Goal: Task Accomplishment & Management: Complete application form

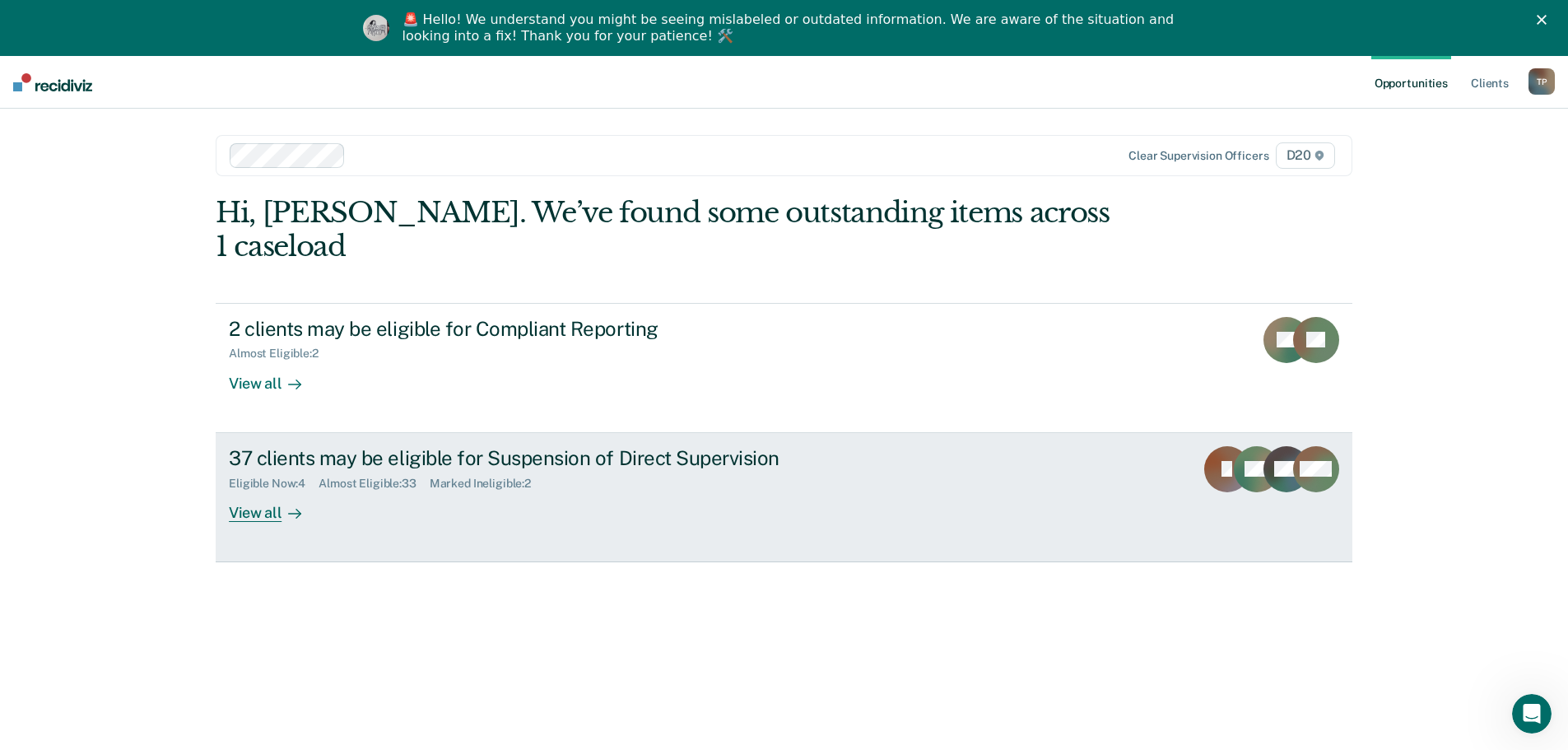
click at [249, 490] on div "View all" at bounding box center [275, 506] width 92 height 32
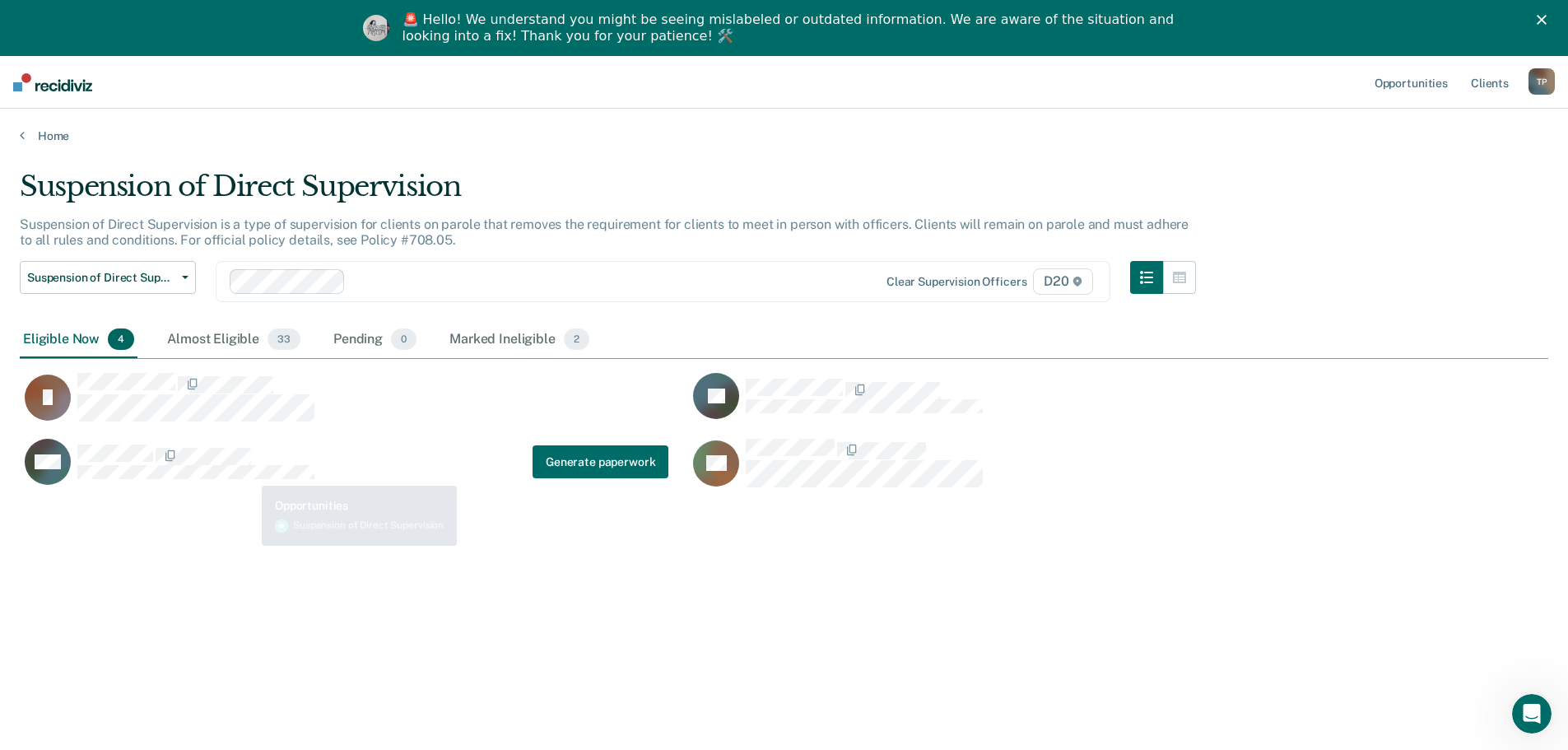
scroll to position [501, 1516]
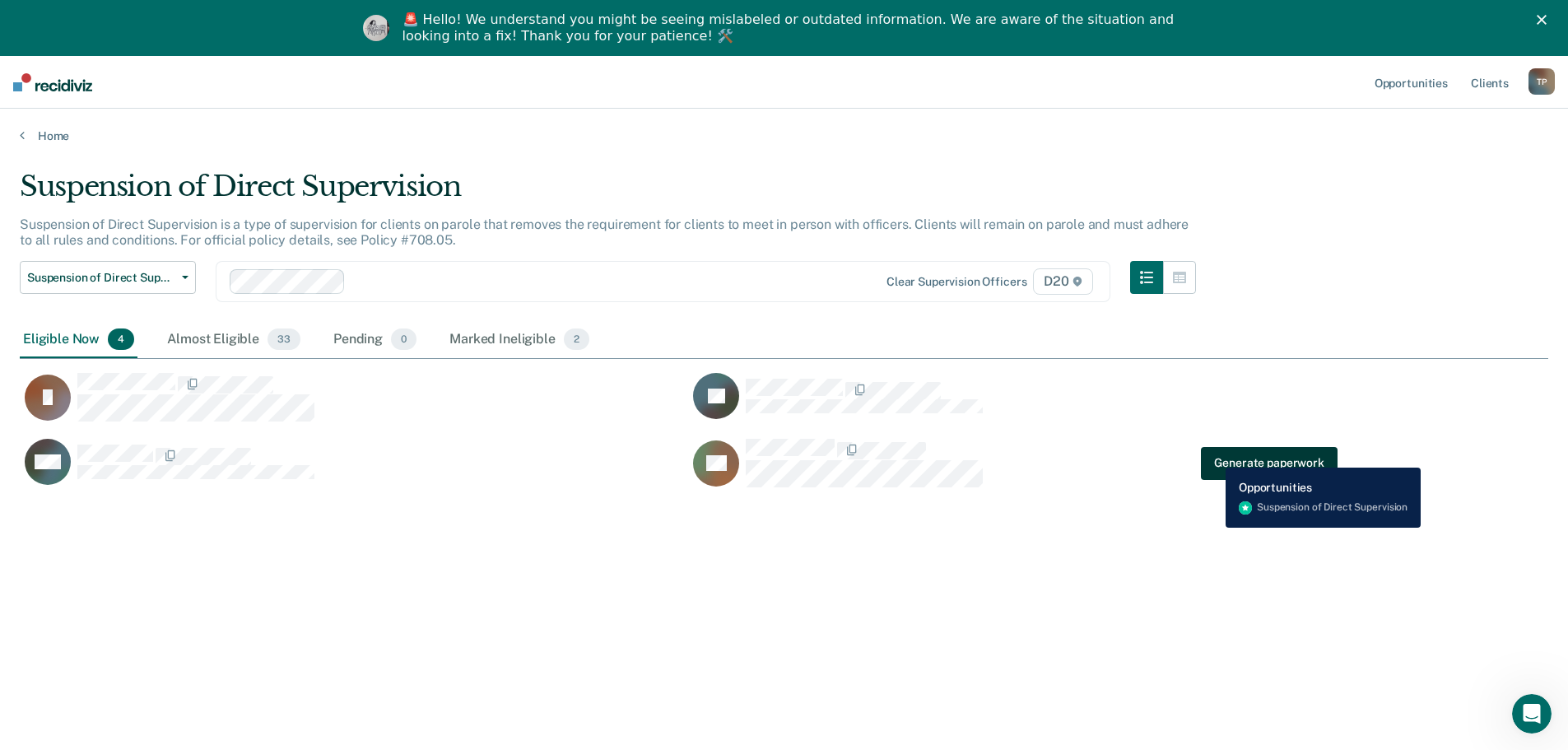
click at [1213, 455] on button "Generate paperwork" at bounding box center [1269, 462] width 136 height 33
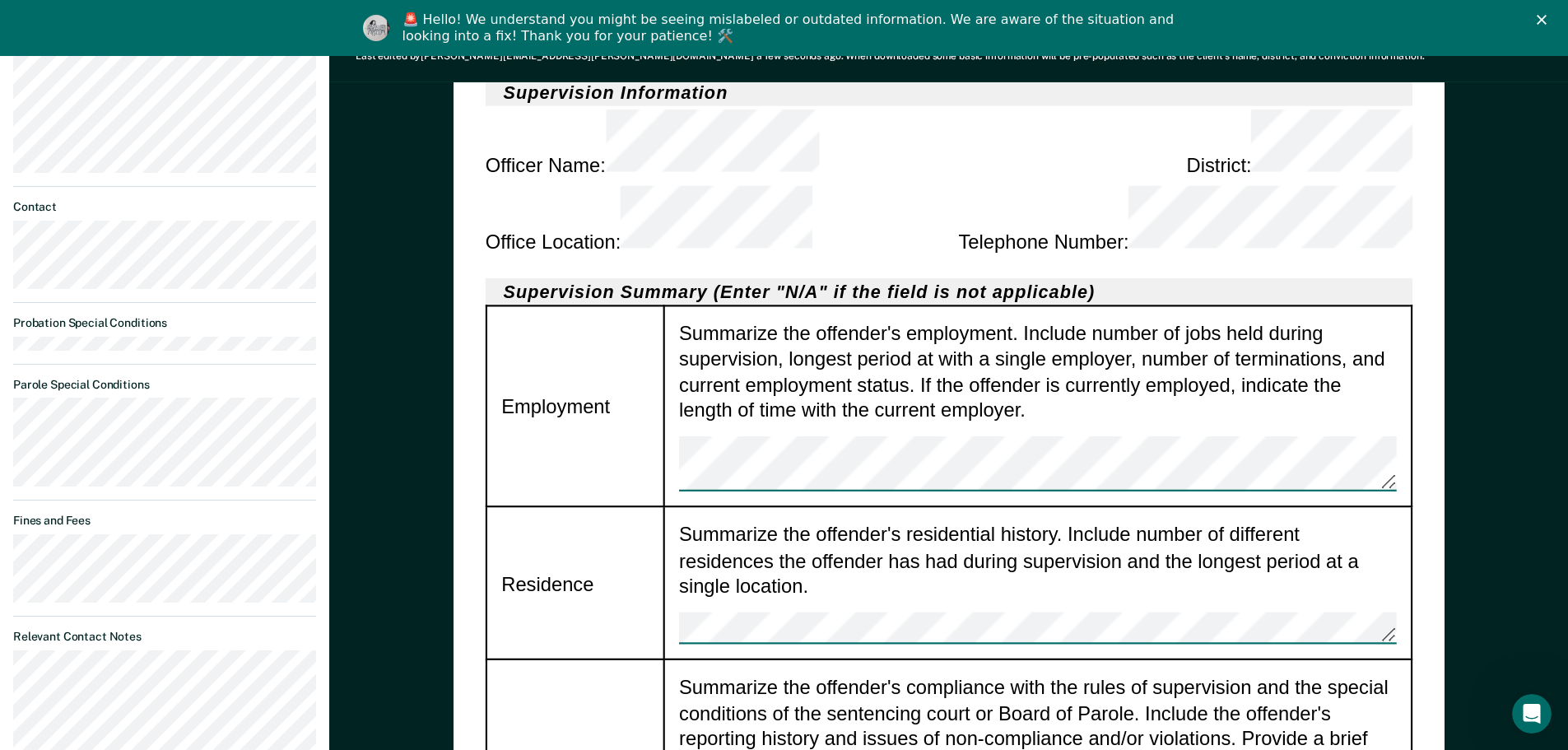
scroll to position [741, 0]
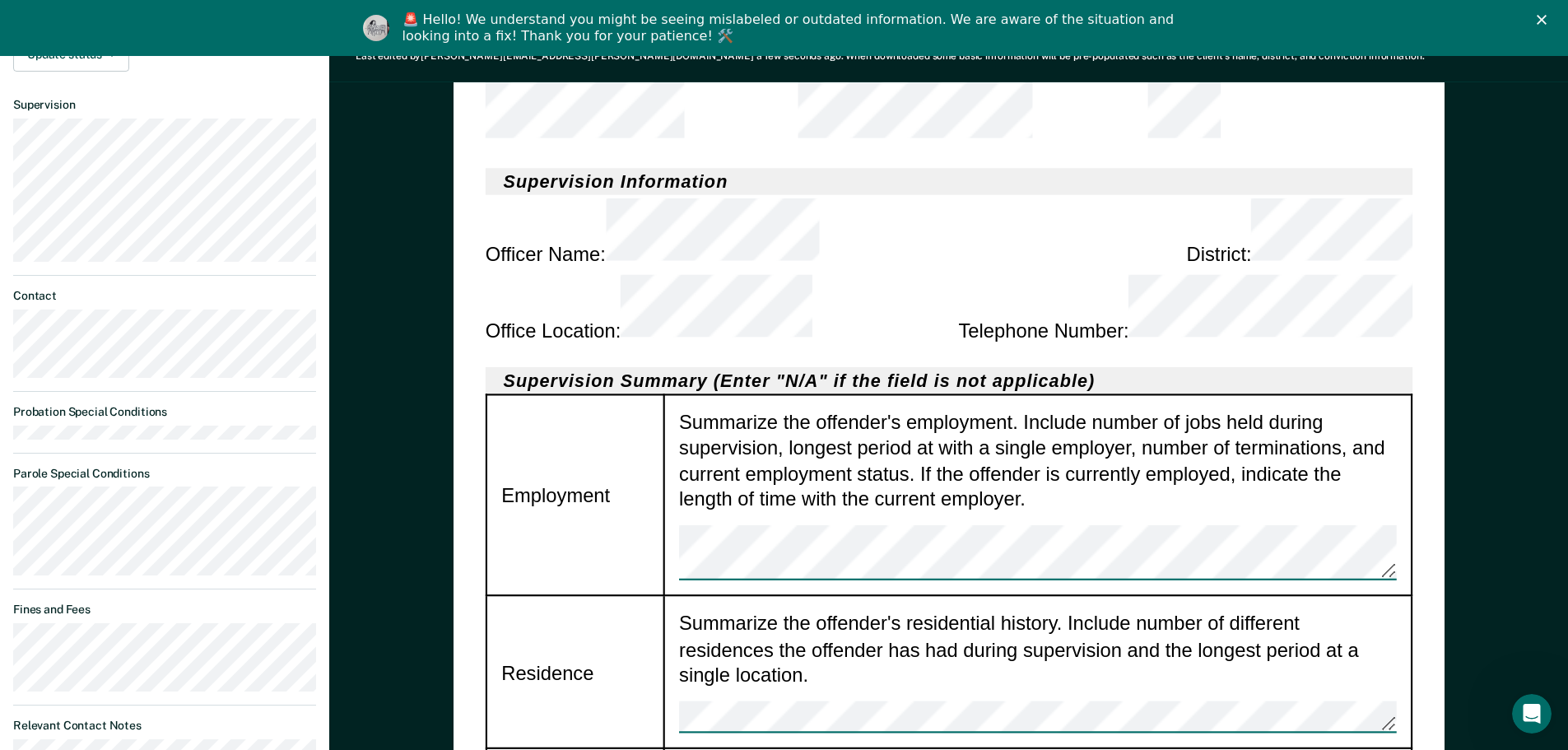
click at [720, 395] on td "Summarize the offender's employment. Include number of jobs held during supervi…" at bounding box center [1038, 495] width 748 height 201
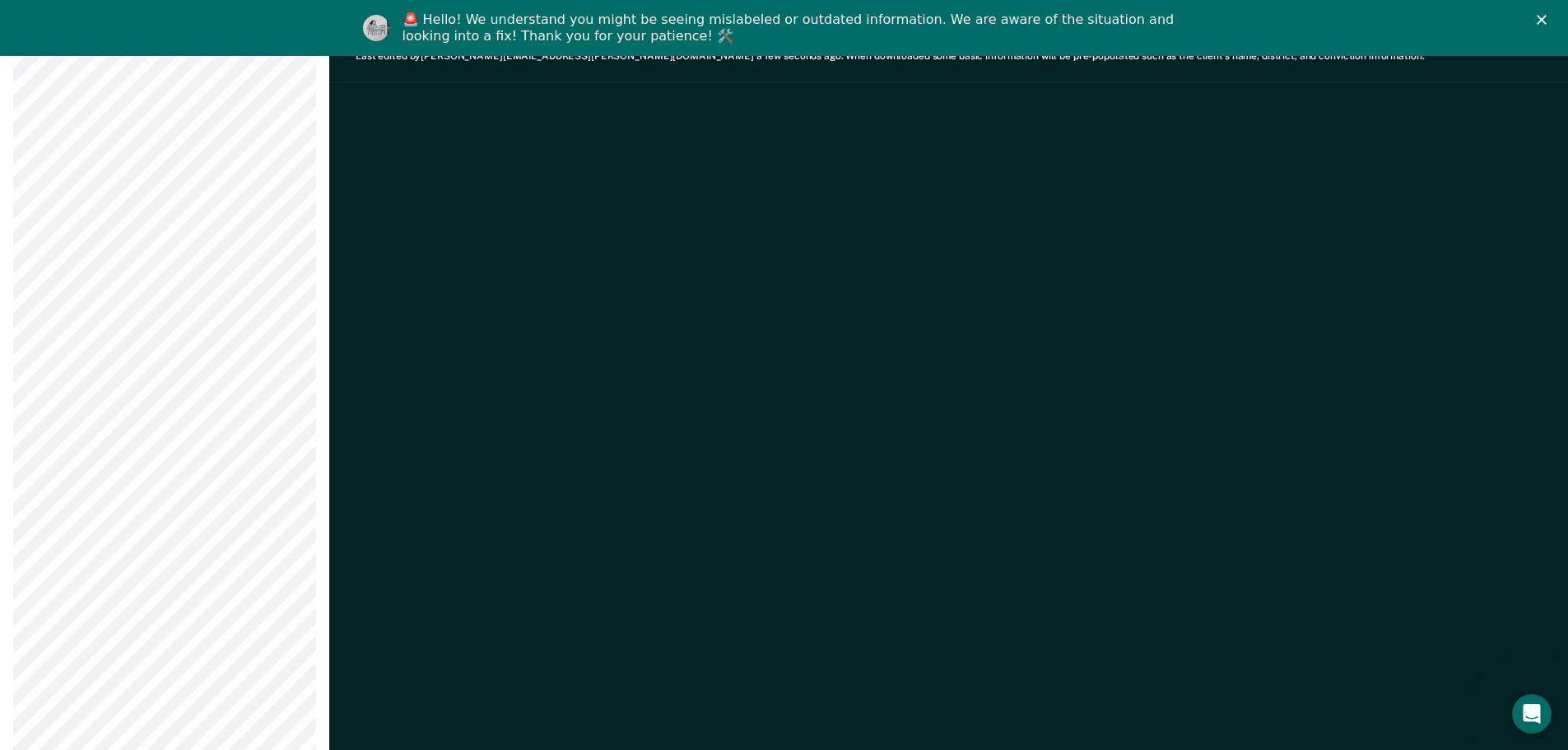
scroll to position [9392, 0]
click at [1547, 15] on icon "Close" at bounding box center [1542, 20] width 10 height 10
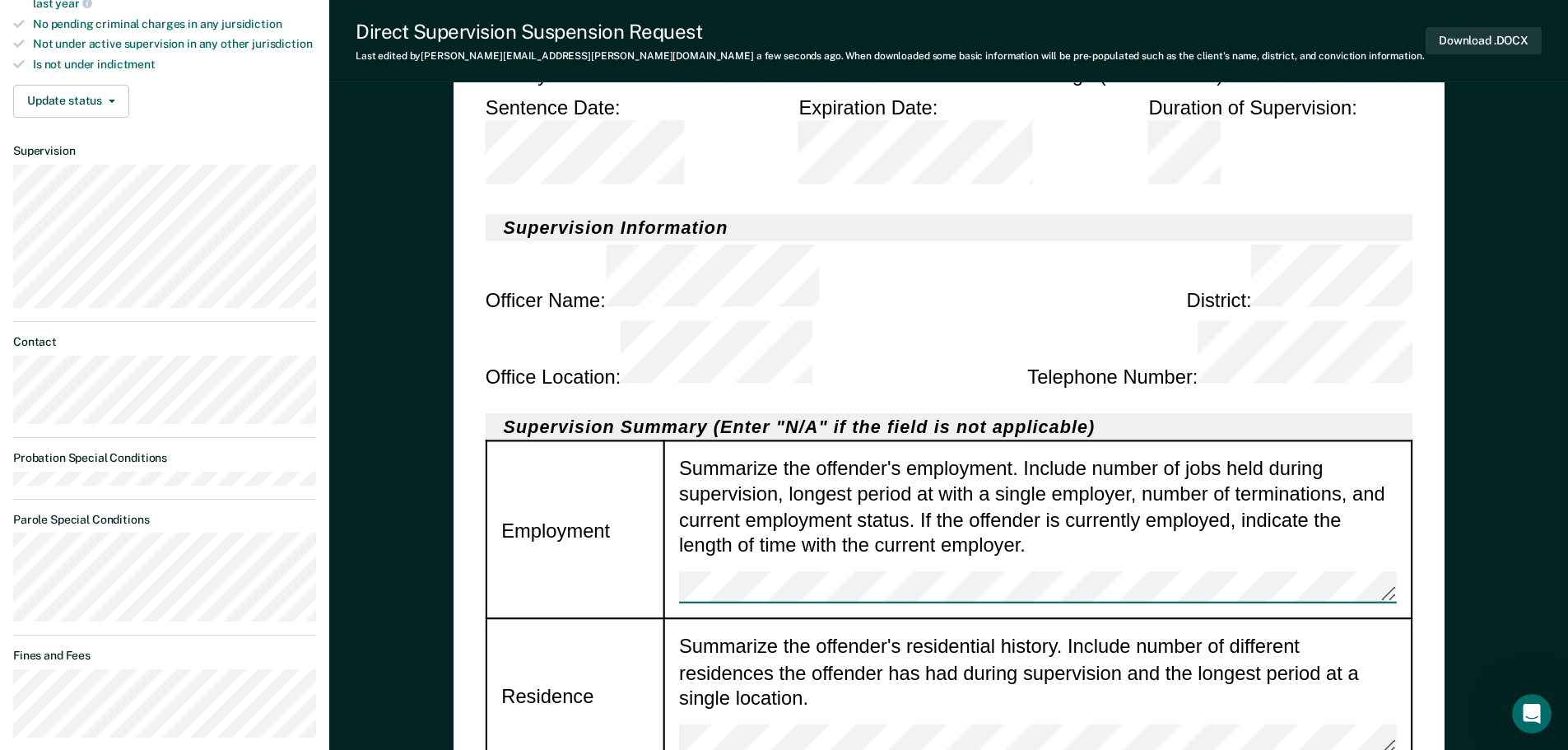
scroll to position [659, 0]
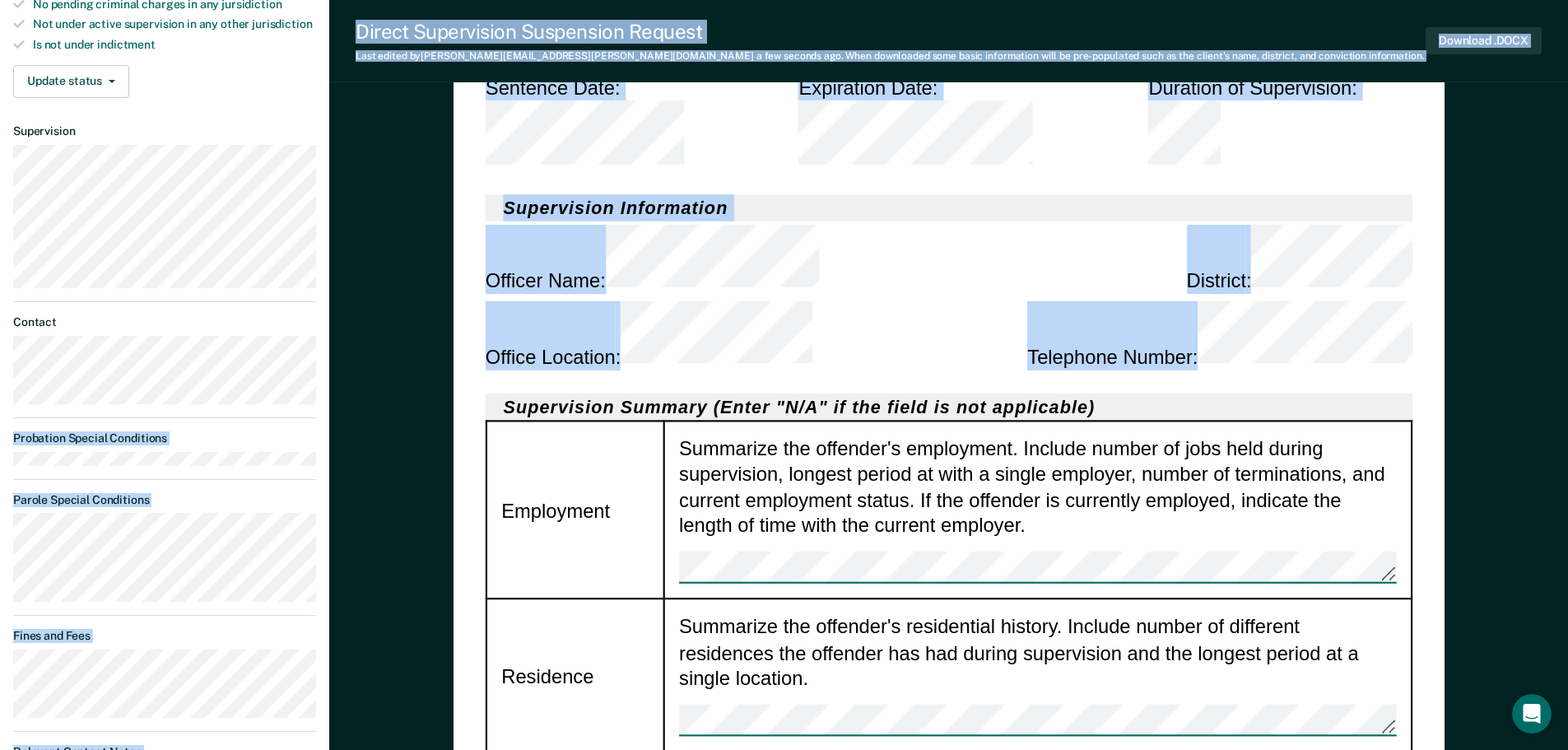
drag, startPoint x: 361, startPoint y: 325, endPoint x: 320, endPoint y: 354, distance: 50.2
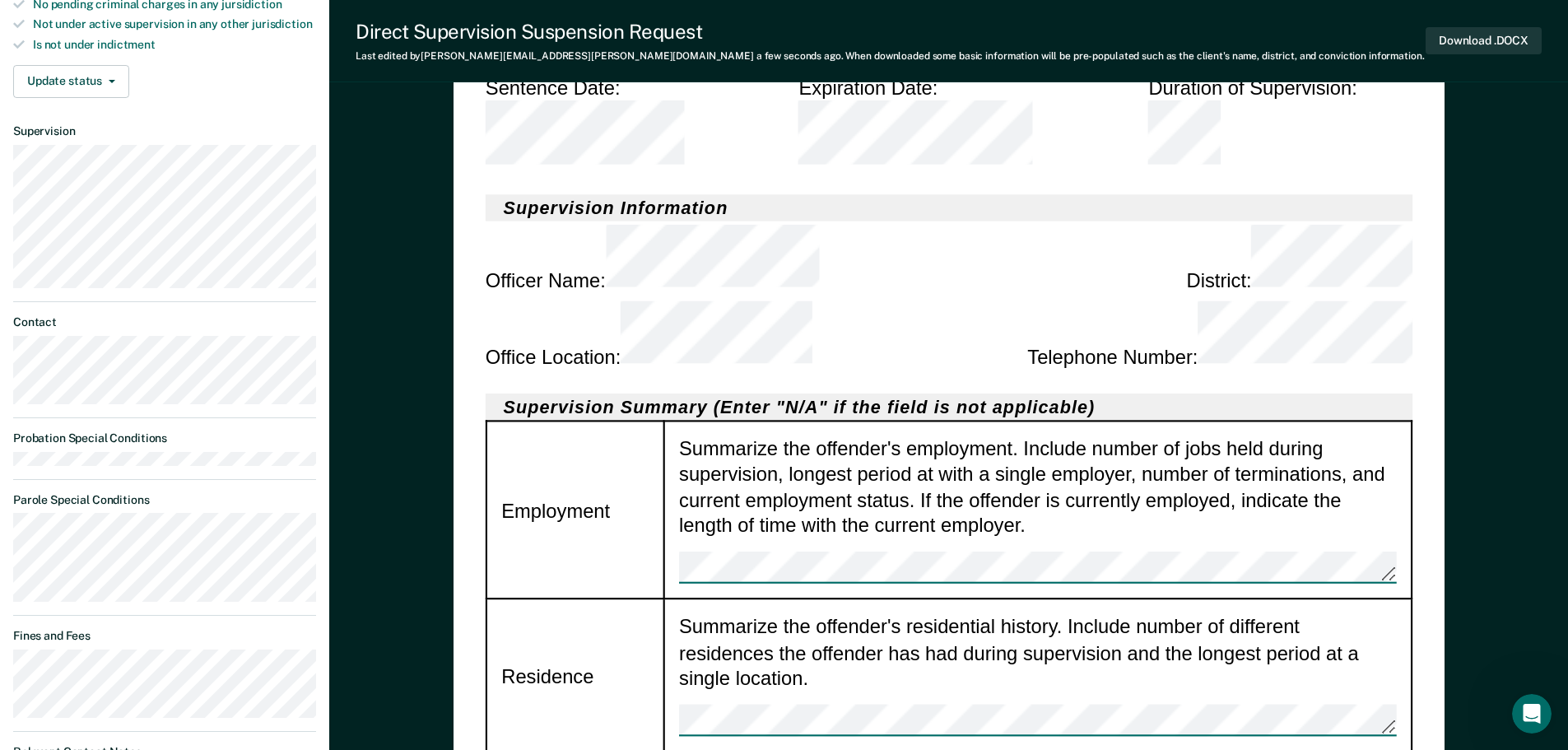
click at [199, 333] on dl "Contact" at bounding box center [164, 359] width 303 height 89
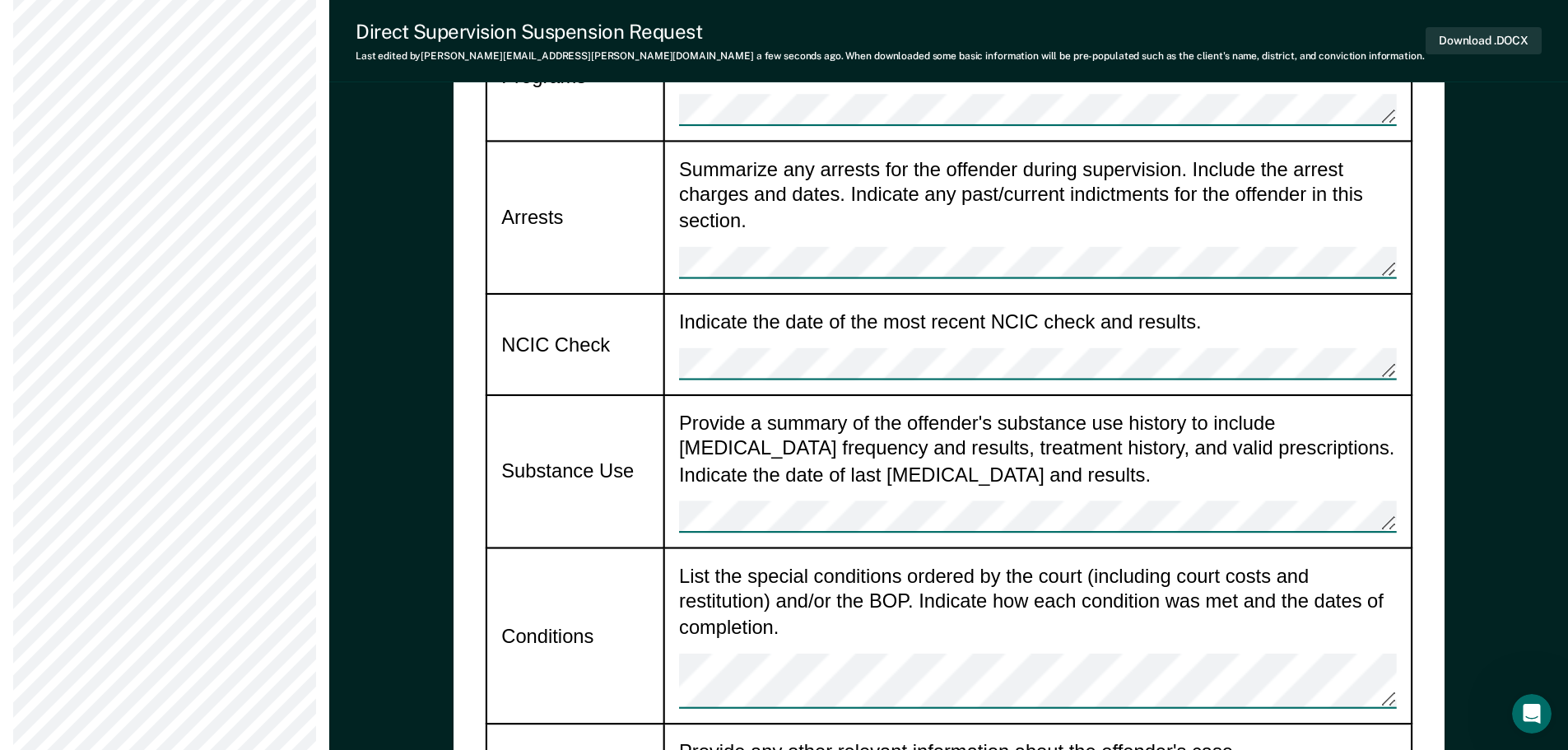
scroll to position [1729, 0]
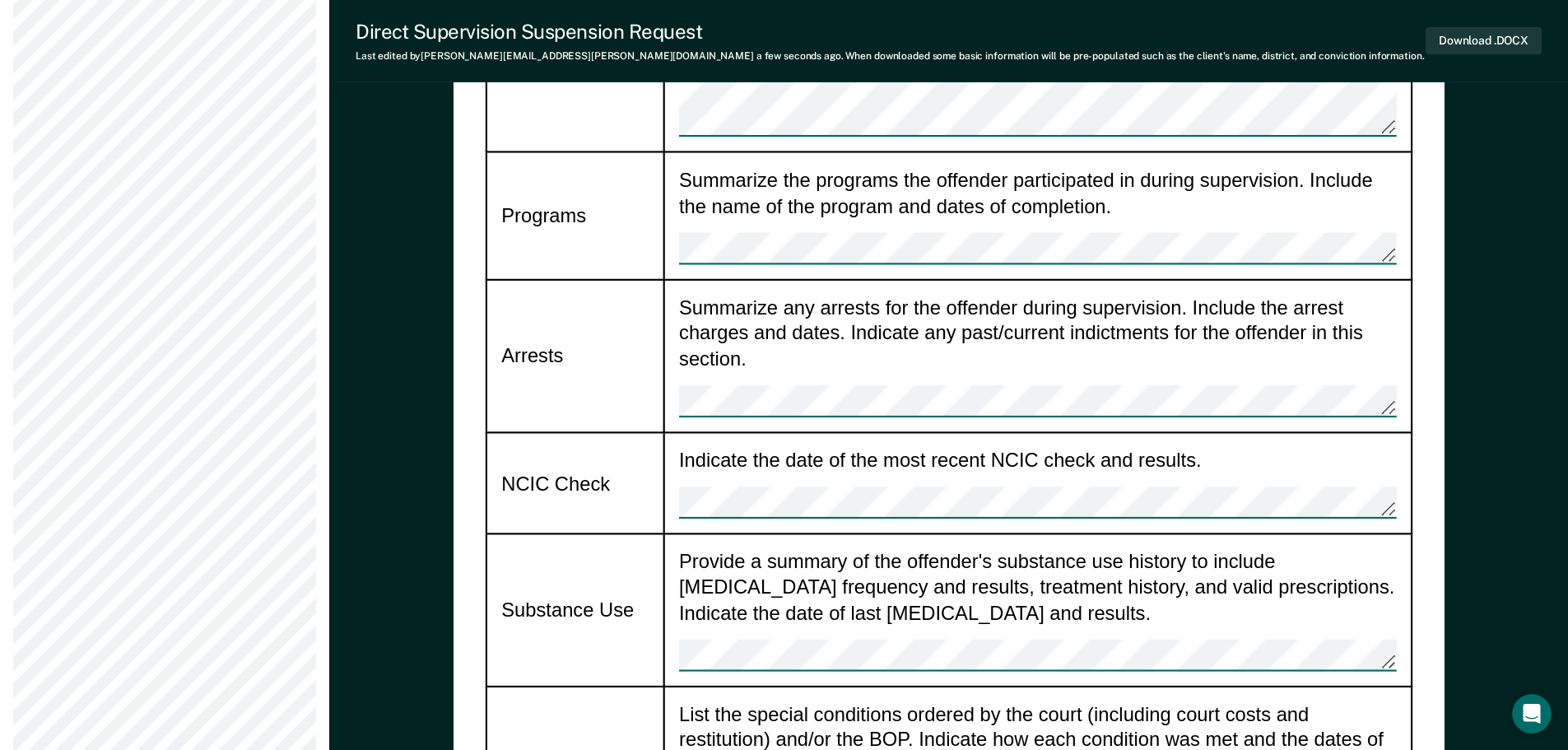
scroll to position [1482, 0]
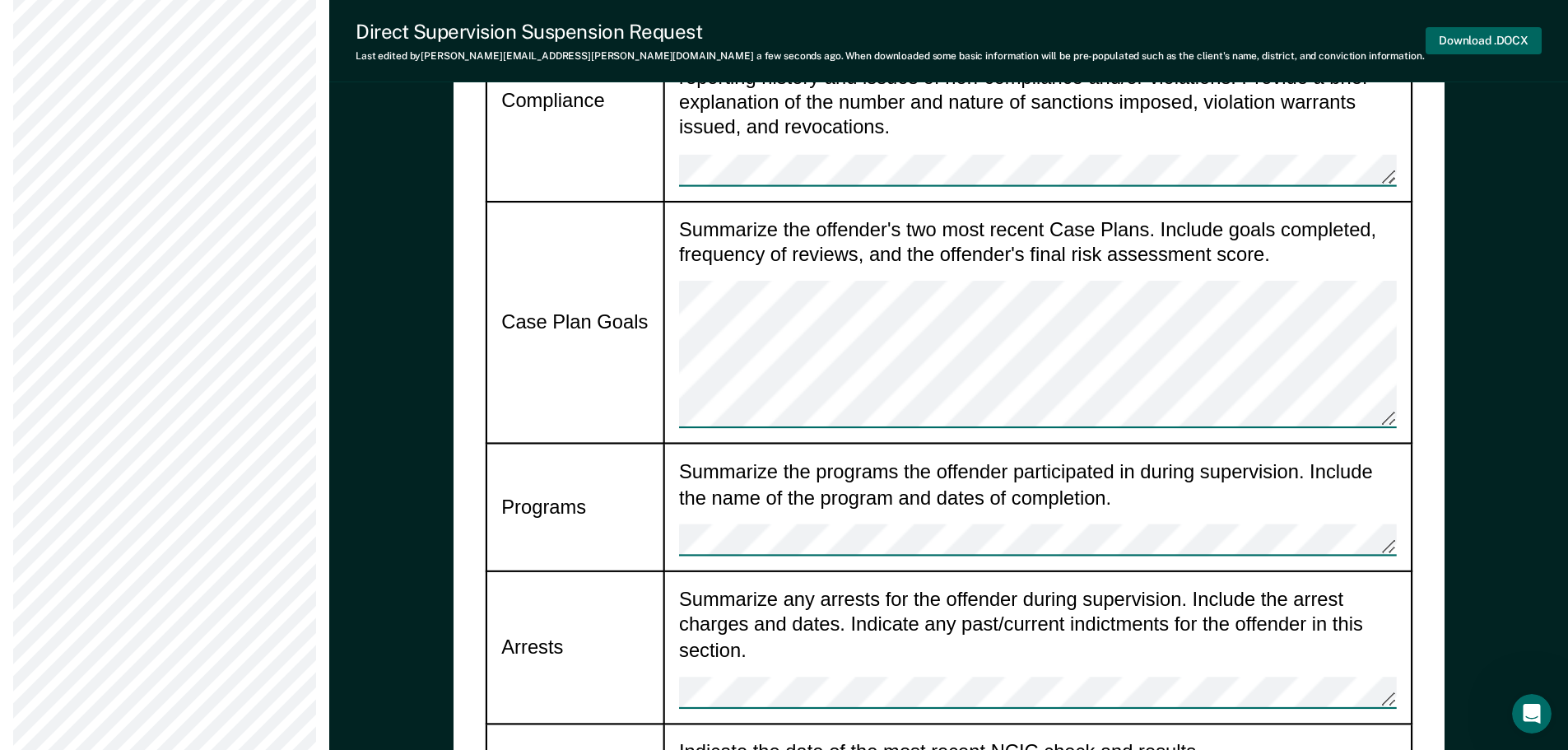
click at [1488, 34] on button "Download .DOCX" at bounding box center [1484, 40] width 116 height 27
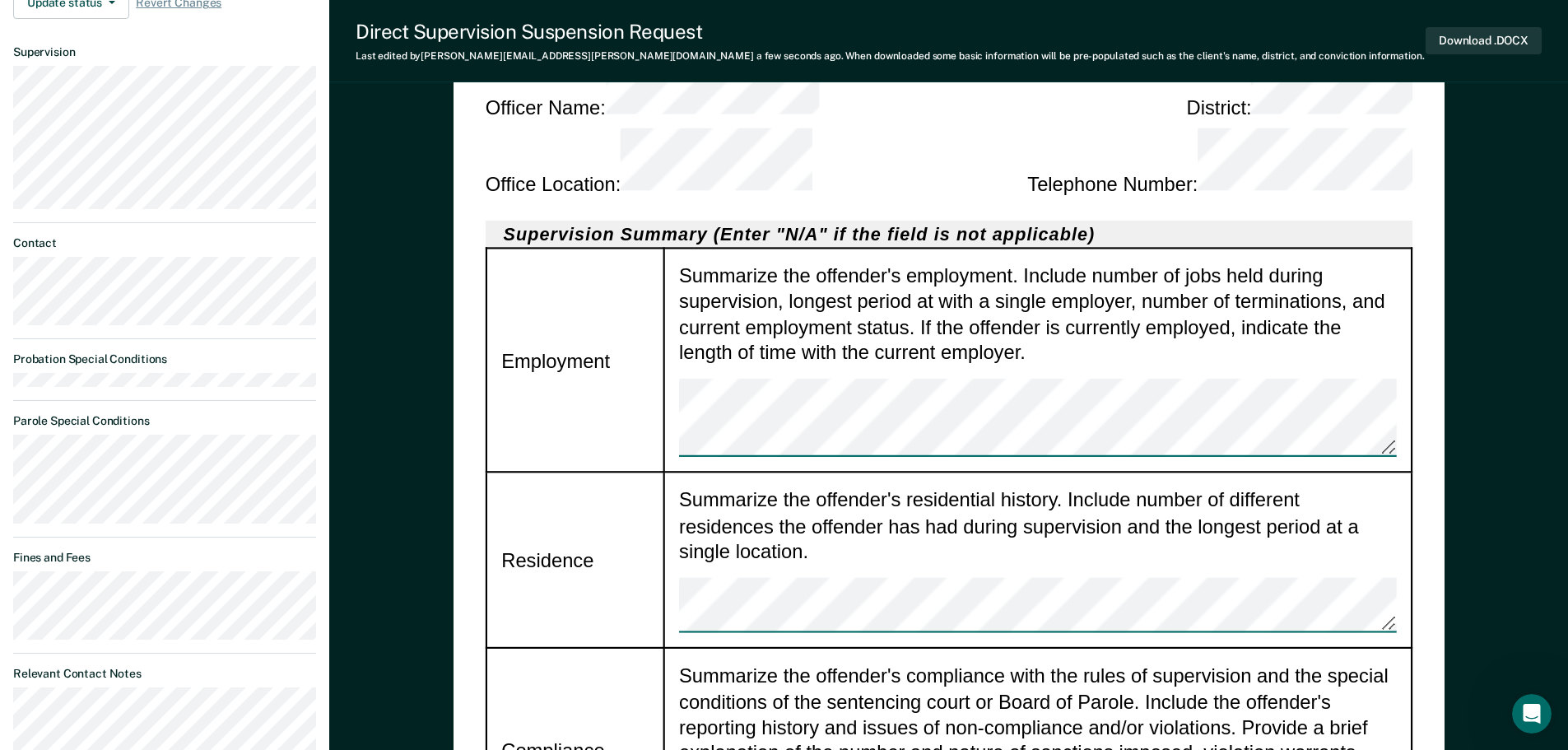
scroll to position [656, 0]
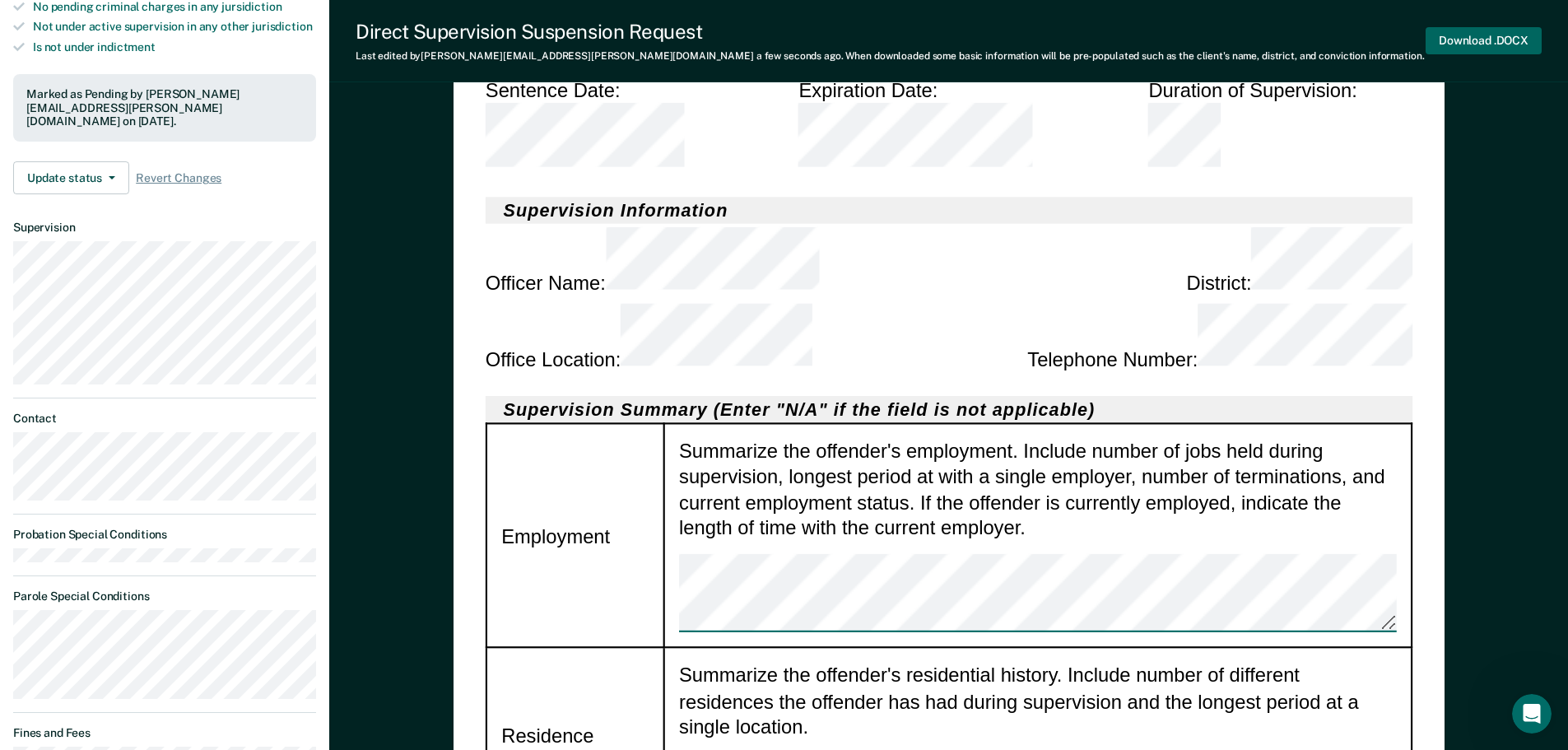
click at [1526, 33] on button "Download .DOCX" at bounding box center [1484, 40] width 116 height 27
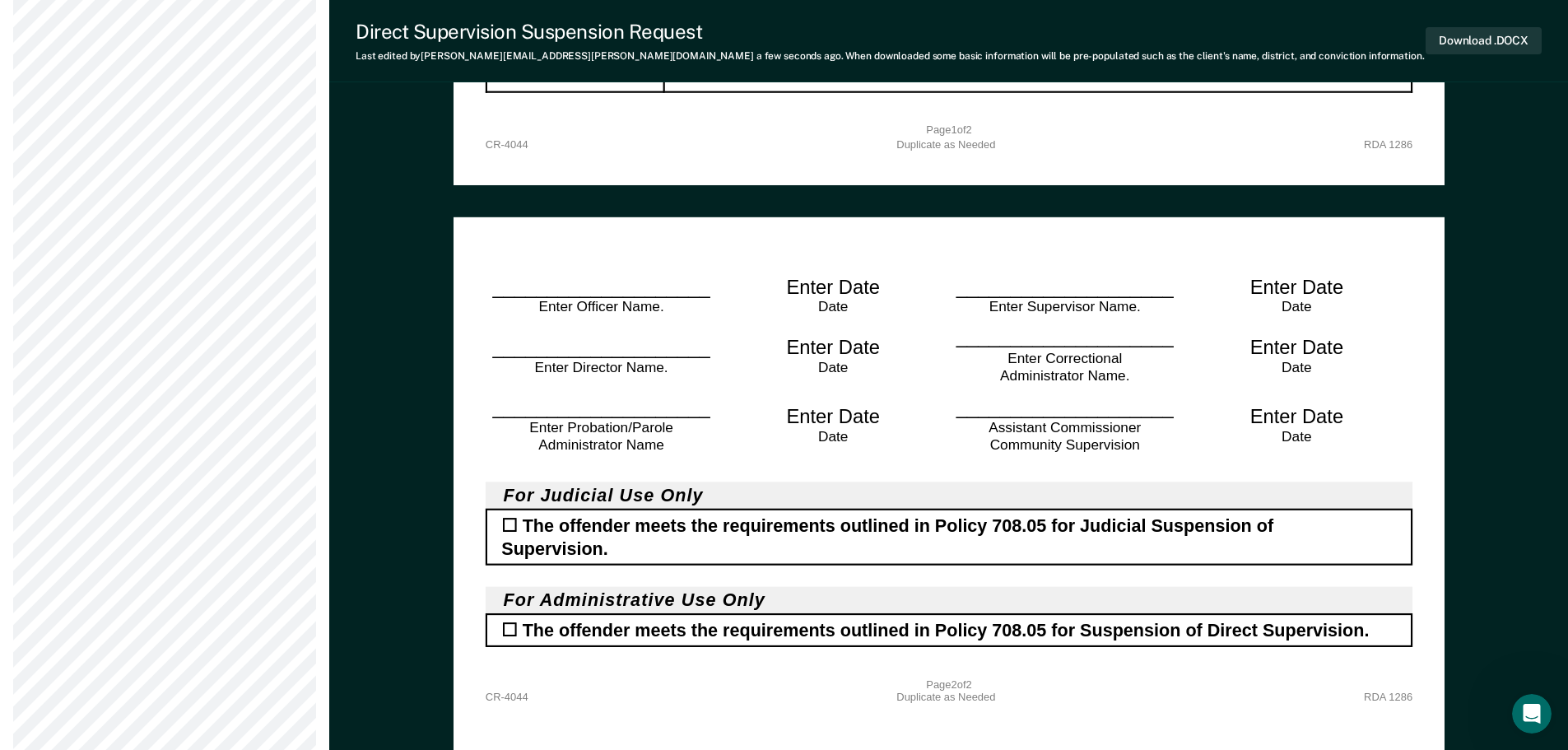
scroll to position [2550, 0]
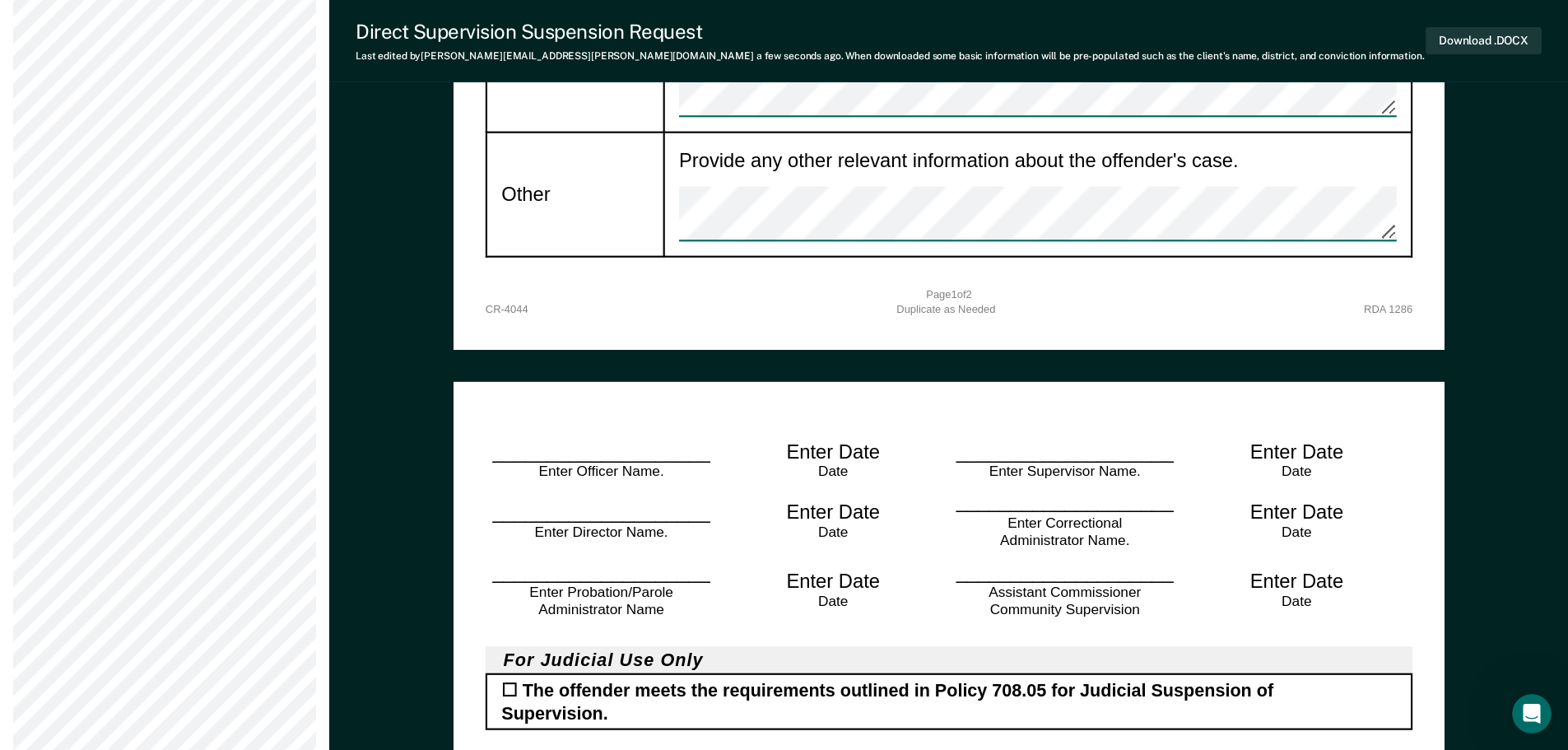
click at [533, 413] on div "____________________ Enter Officer Name. Enter Date Date ____________________ E…" at bounding box center [948, 612] width 927 height 398
click at [524, 439] on div "____________________ Enter Officer Name." at bounding box center [601, 461] width 232 height 44
click at [519, 439] on div "____________________ Enter Officer Name." at bounding box center [601, 461] width 232 height 44
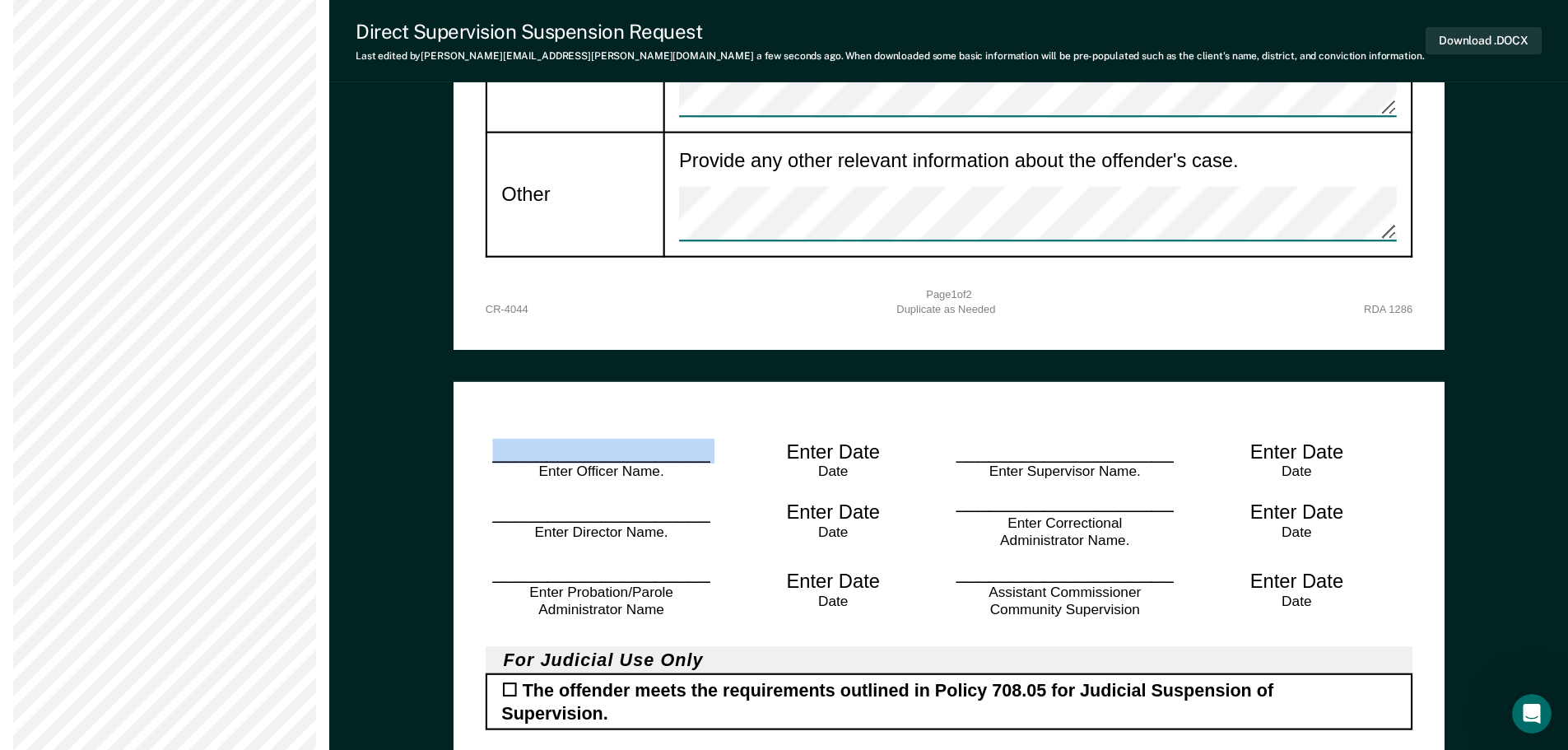
click at [543, 439] on div "____________________ Enter Officer Name." at bounding box center [601, 461] width 232 height 44
drag, startPoint x: 544, startPoint y: 136, endPoint x: 520, endPoint y: 140, distance: 24.2
click at [520, 439] on div "____________________ Enter Officer Name." at bounding box center [601, 461] width 232 height 44
click at [566, 464] on div "Enter Officer Name." at bounding box center [600, 473] width 185 height 18
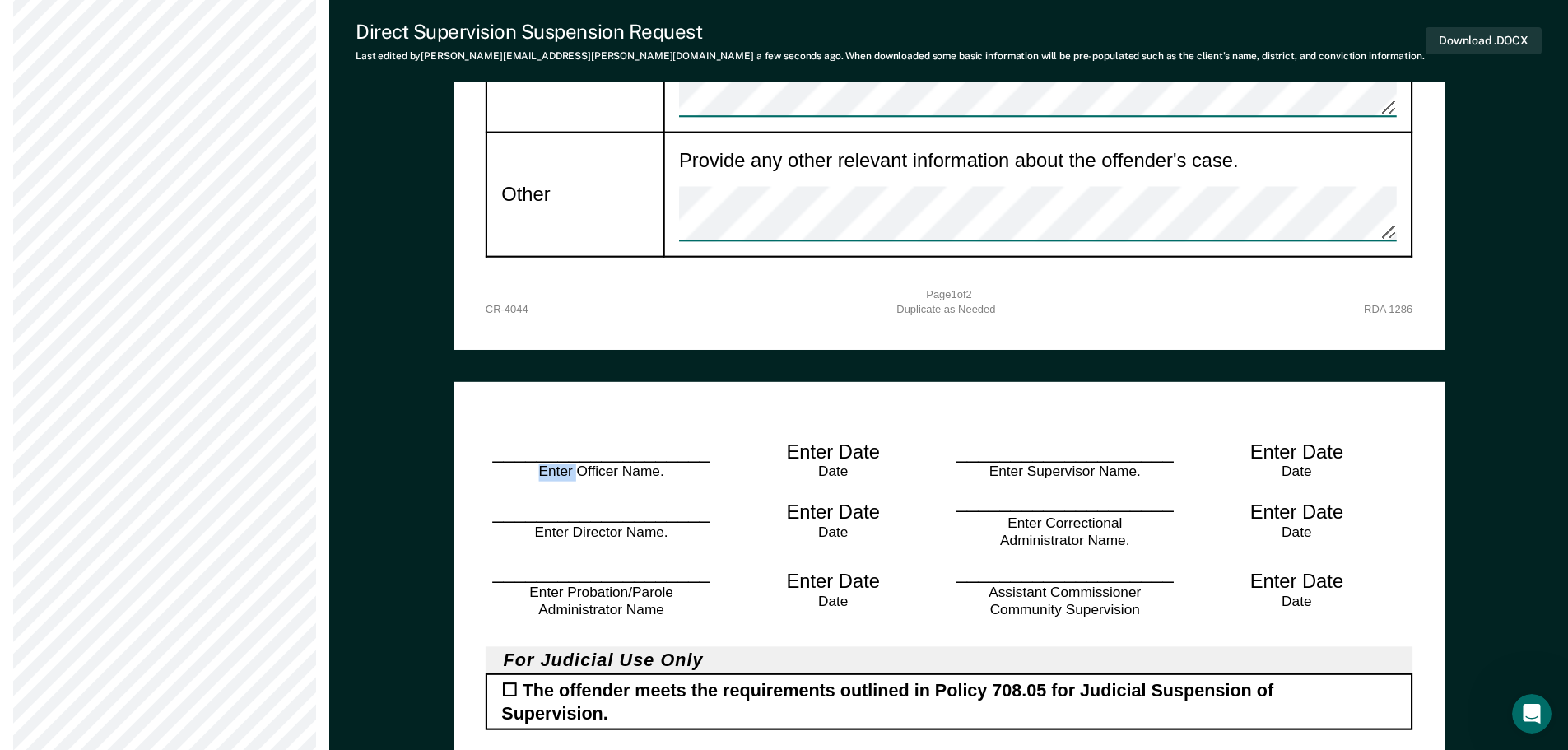
click at [566, 464] on div "Enter Officer Name." at bounding box center [600, 473] width 185 height 18
click at [583, 439] on div "____________________ Enter Officer Name." at bounding box center [601, 461] width 232 height 44
click at [1017, 439] on div "____________________ Enter Supervisor Name." at bounding box center [1065, 461] width 232 height 44
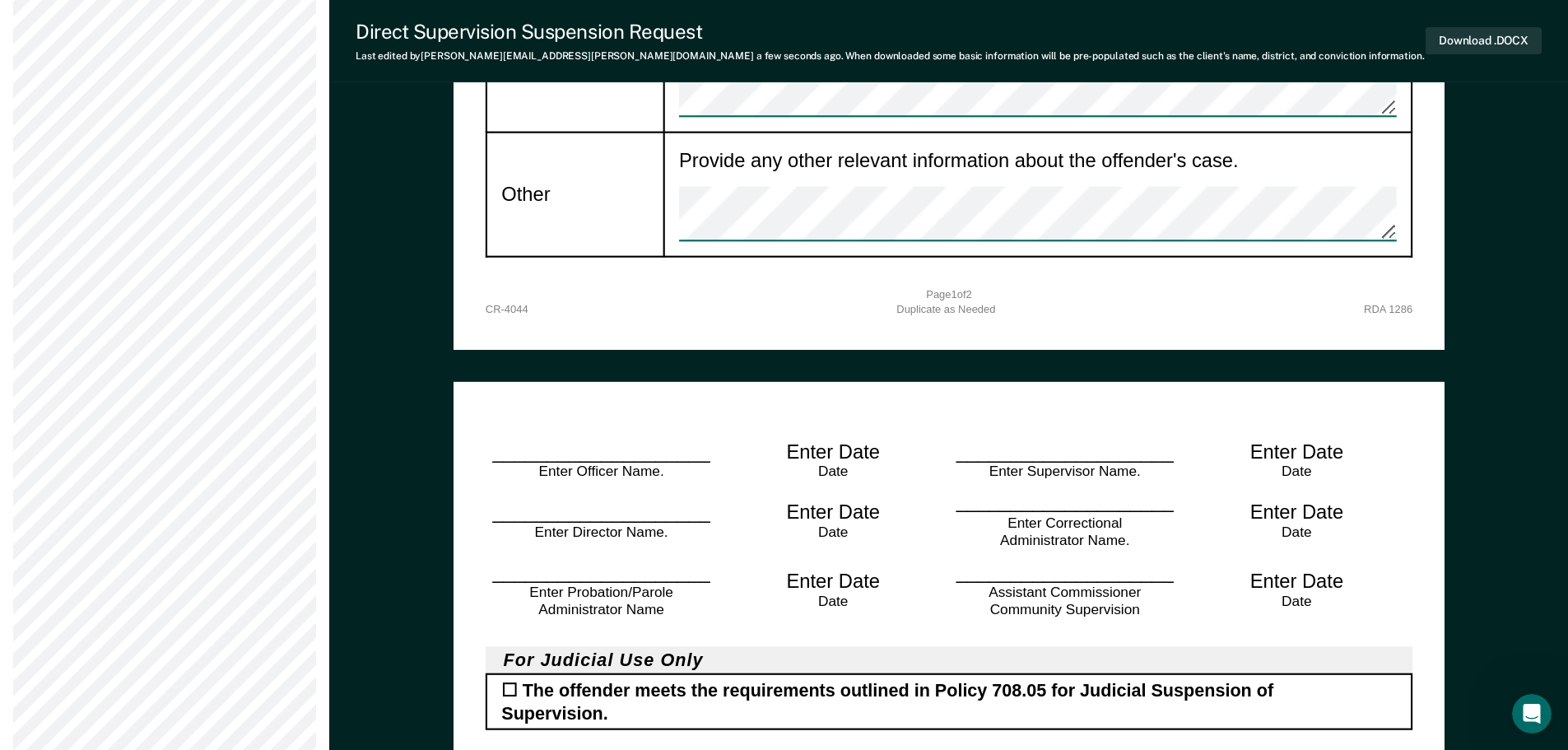
click at [1016, 439] on div "____________________ Enter Supervisor Name." at bounding box center [1065, 461] width 232 height 44
click at [1015, 439] on div "____________________ Enter Supervisor Name." at bounding box center [1065, 461] width 232 height 44
drag, startPoint x: 809, startPoint y: 161, endPoint x: 895, endPoint y: 158, distance: 85.7
click at [895, 464] on div "Date" at bounding box center [832, 473] width 185 height 18
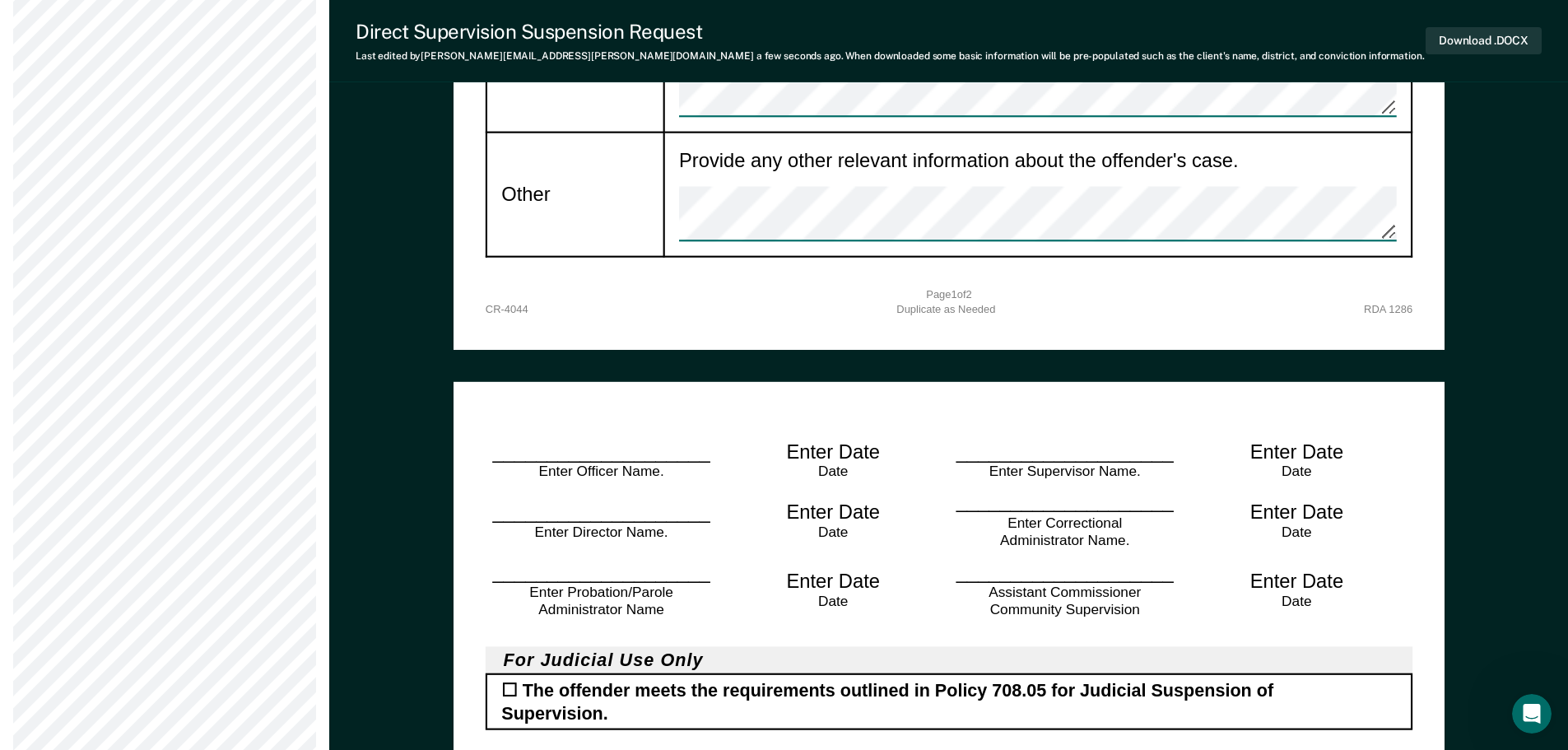
click at [813, 439] on div "Enter Date" at bounding box center [832, 452] width 93 height 26
drag, startPoint x: 813, startPoint y: 162, endPoint x: 850, endPoint y: 168, distance: 37.5
click at [850, 464] on div "Date" at bounding box center [832, 473] width 185 height 18
type textarea "x"
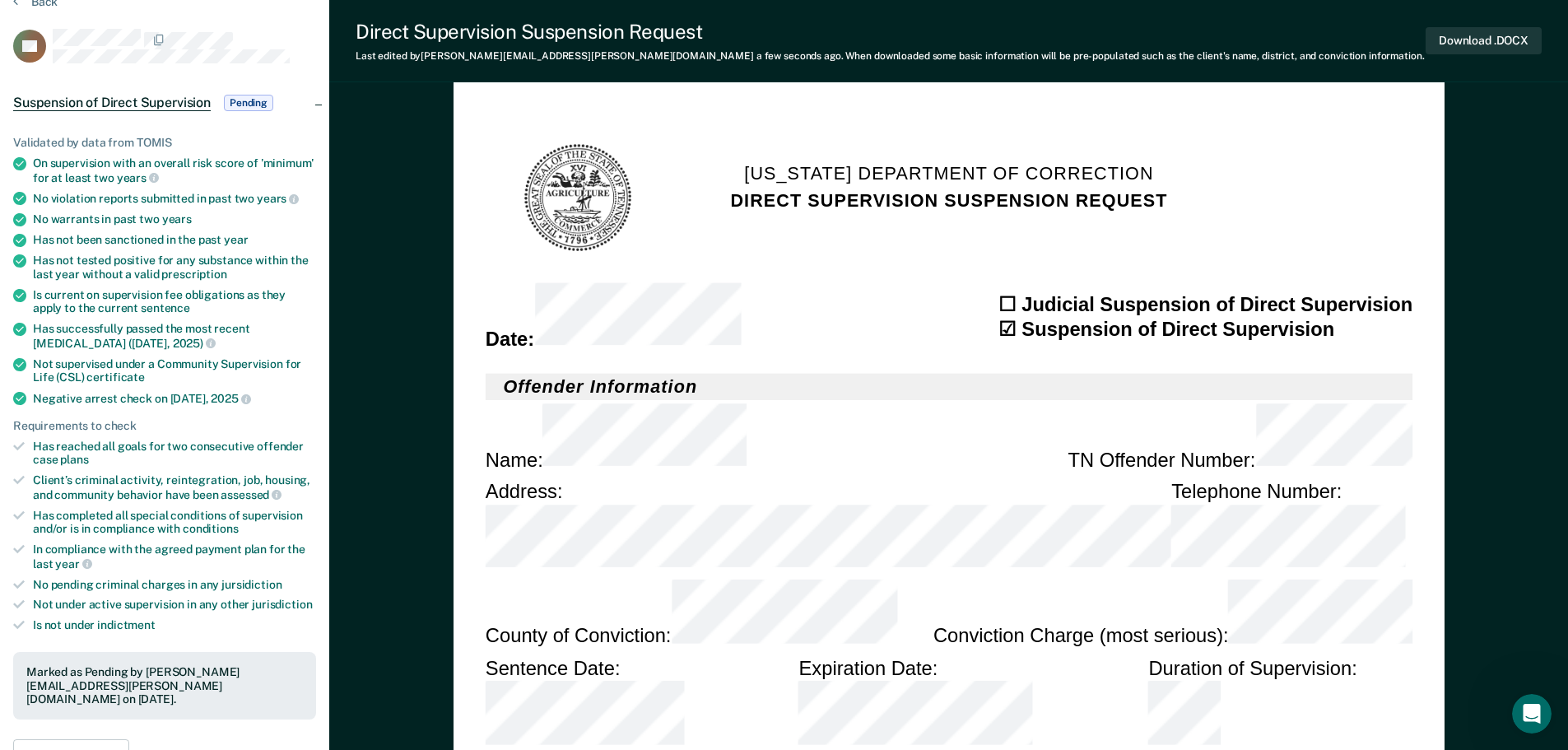
scroll to position [0, 0]
